Goal: Navigation & Orientation: Find specific page/section

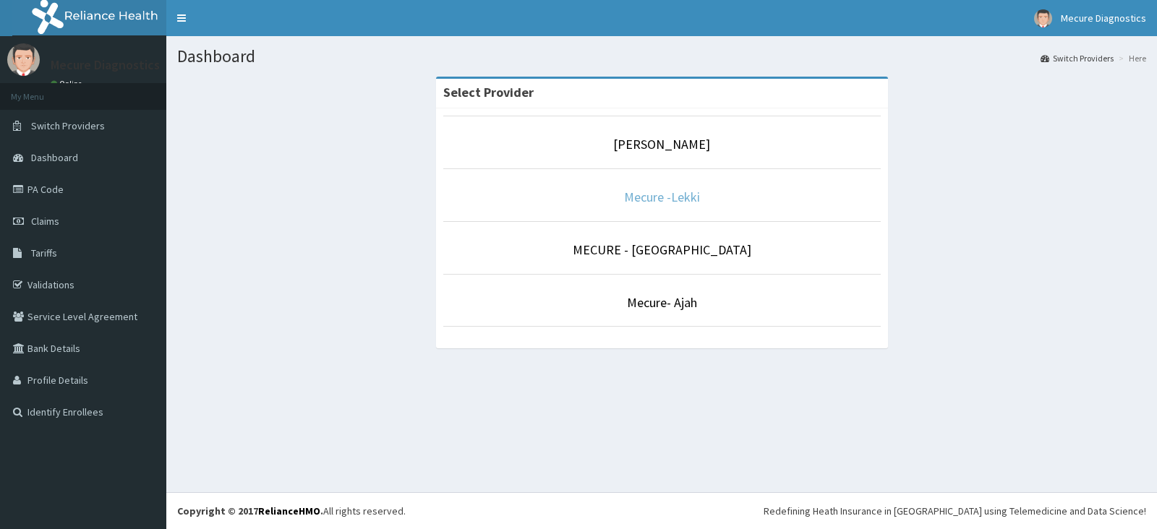
click at [677, 197] on link "Mecure -Lekki" at bounding box center [662, 197] width 76 height 17
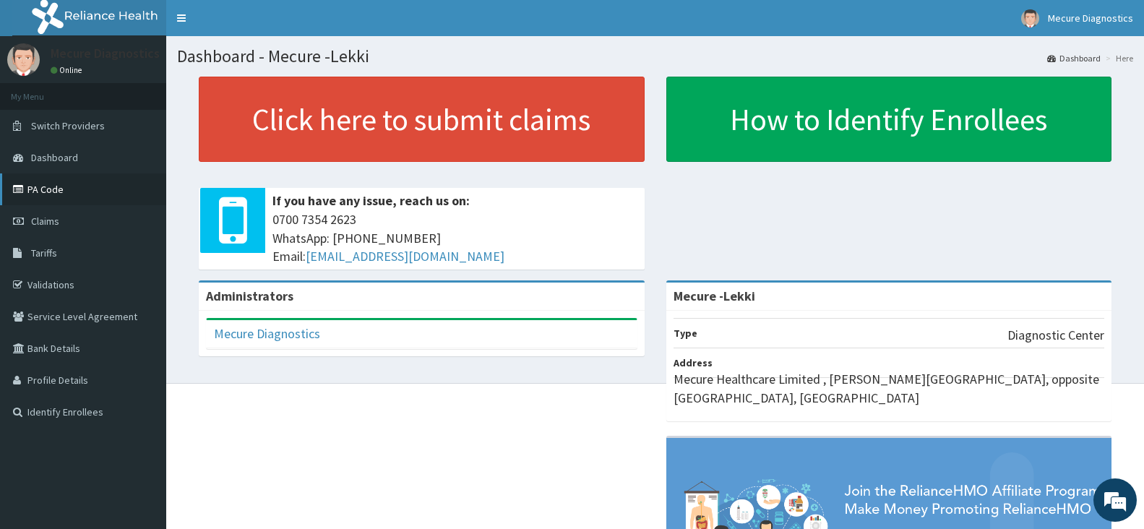
click at [63, 189] on link "PA Code" at bounding box center [83, 189] width 166 height 32
